Goal: Task Accomplishment & Management: Complete application form

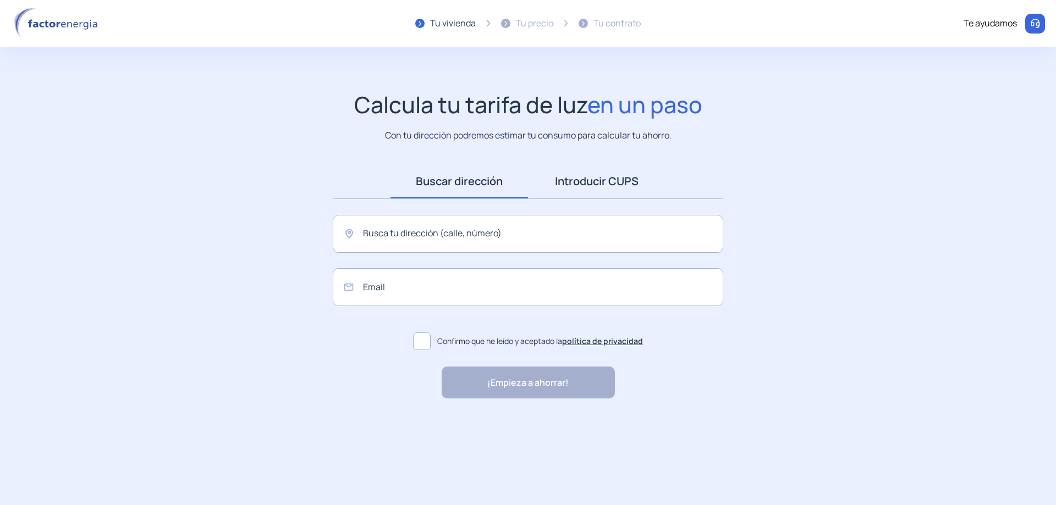
drag, startPoint x: 45, startPoint y: 1, endPoint x: 597, endPoint y: 180, distance: 579.9
click at [596, 177] on app-search-direction-cups "Calcula tu tarifa de luz en un paso Con tu dirección podremos estimar tu consum…" at bounding box center [528, 245] width 1056 height 308
click at [597, 180] on link "Introducir CUPS" at bounding box center [596, 181] width 137 height 34
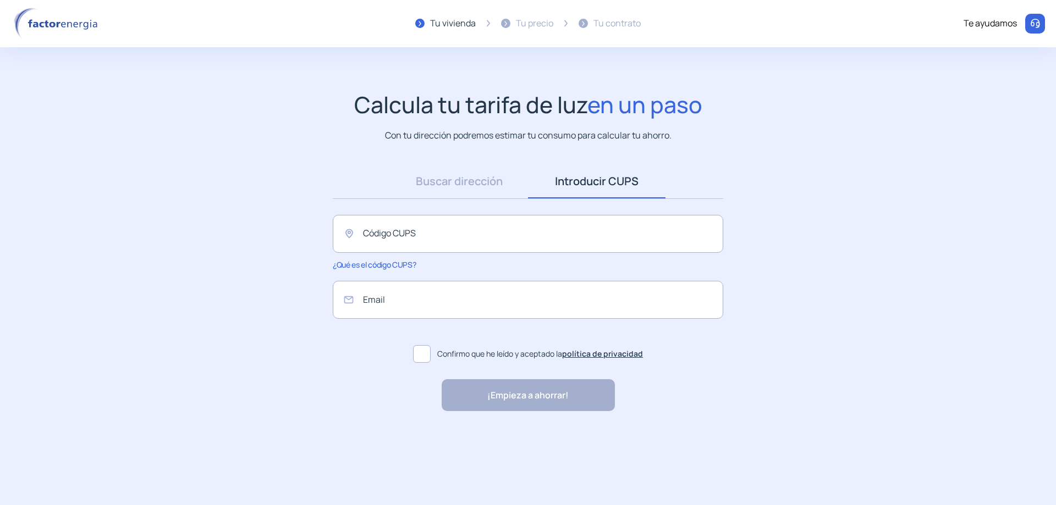
click at [1031, 18] on img at bounding box center [1035, 23] width 11 height 11
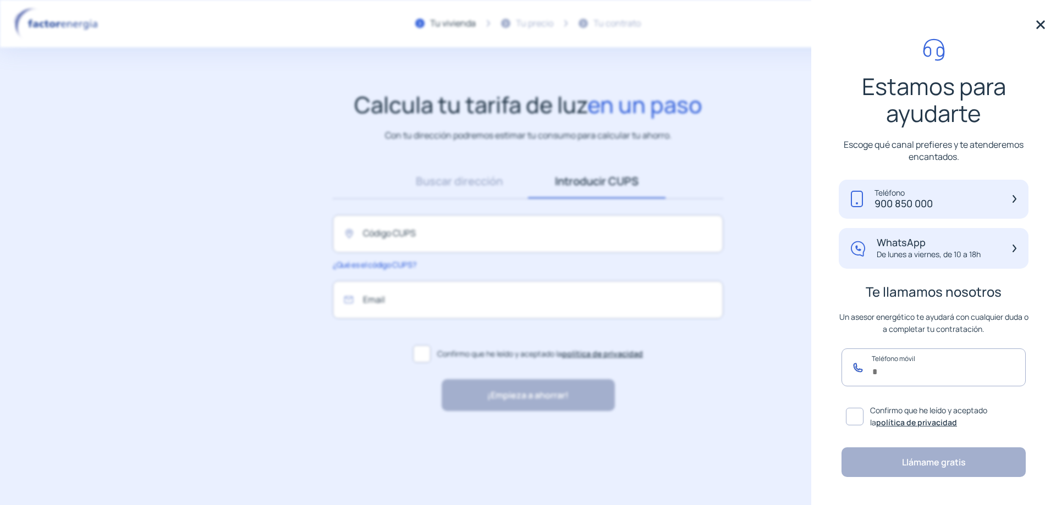
click at [899, 355] on input "text" at bounding box center [933, 368] width 184 height 38
click at [910, 372] on input "text" at bounding box center [933, 368] width 184 height 38
paste input "*********"
type input "*********"
click at [848, 420] on span at bounding box center [855, 417] width 18 height 18
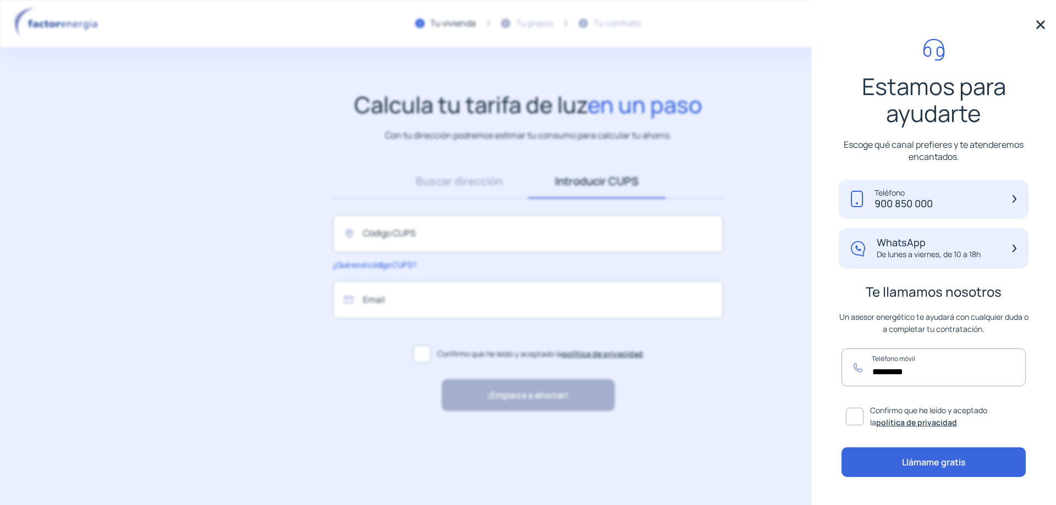
click at [931, 464] on button "Llámame gratis" at bounding box center [933, 463] width 184 height 30
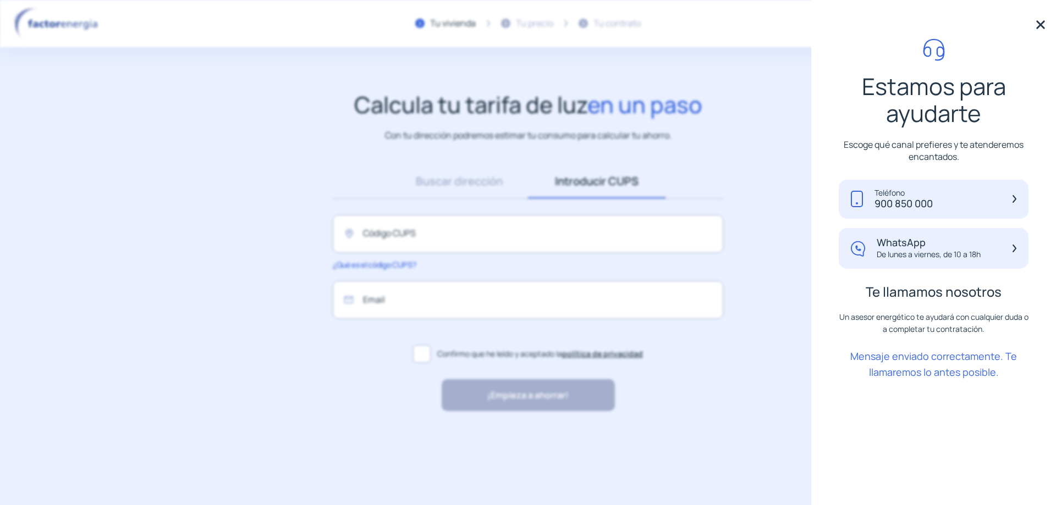
click at [1041, 24] on img at bounding box center [1040, 24] width 16 height 16
